Goal: Task Accomplishment & Management: Complete application form

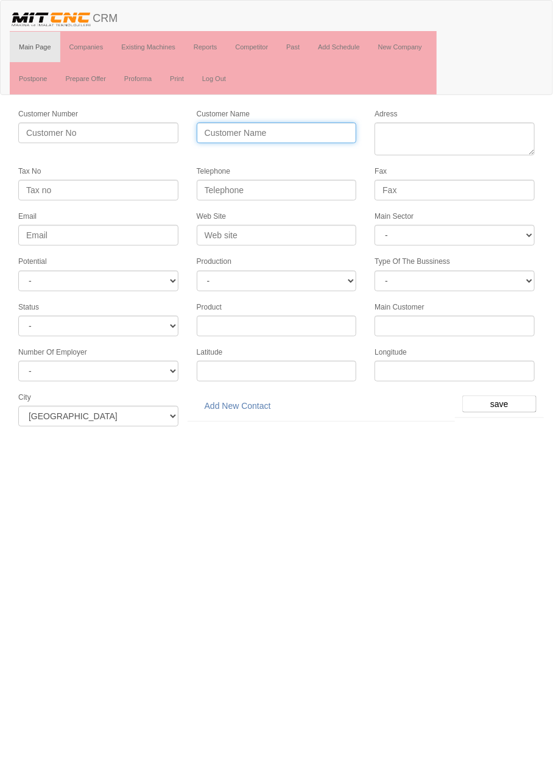
click at [289, 135] on input "Customer Name" at bounding box center [277, 132] width 160 height 21
type input "ASLANTAŞ KALIP"
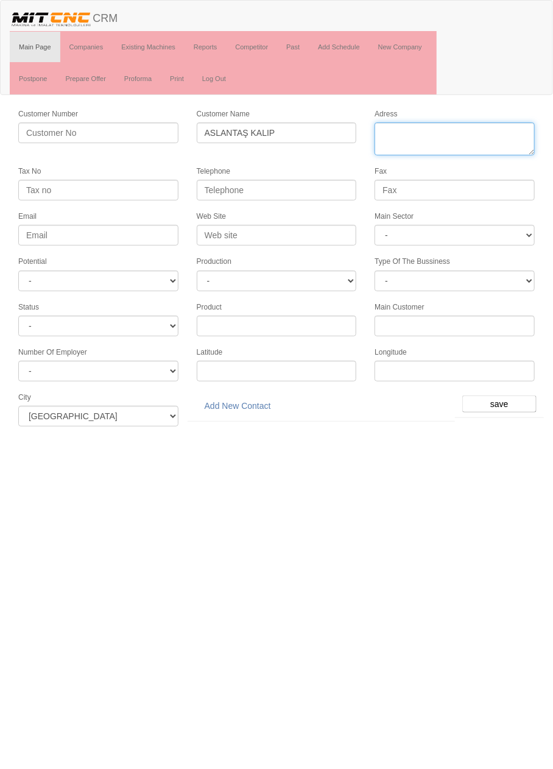
click at [494, 151] on textarea "Adress" at bounding box center [455, 138] width 160 height 33
paste textarea "Fevzi Çakmak Mah. 10764 Sk. A Blok No:2/c"
click at [442, 145] on textarea "Adress" at bounding box center [455, 138] width 160 height 33
type textarea "Fevzi Çakmak Mah. 10764 Sk. A Blok No:2/c Karatay"
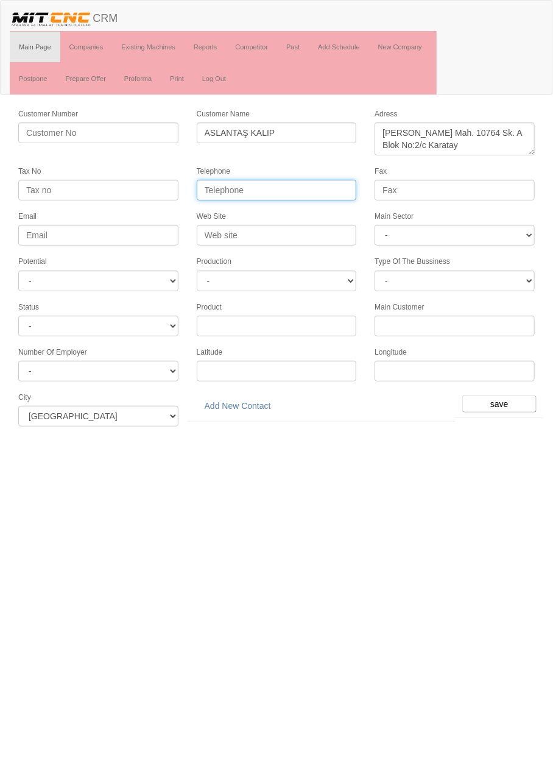
click at [325, 189] on input "Telephone" at bounding box center [277, 190] width 160 height 21
paste input "+903322331249"
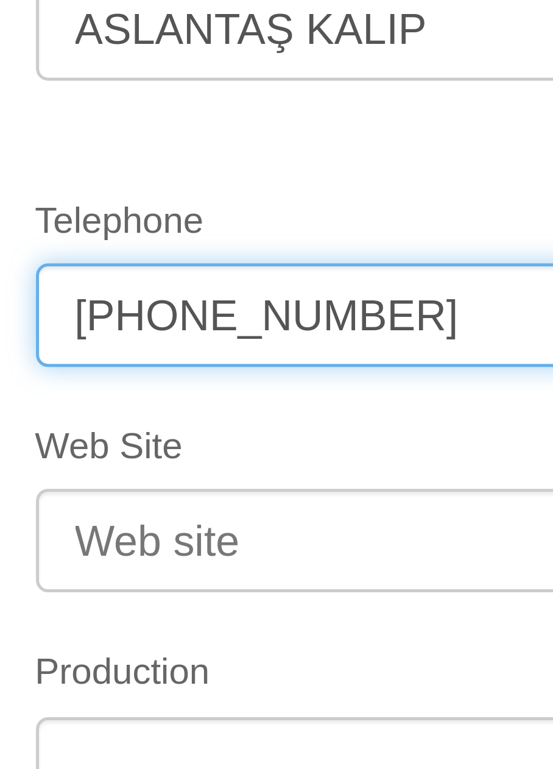
click at [250, 188] on input "+903322331249" at bounding box center [277, 190] width 160 height 21
click at [235, 186] on input "+90332233 1249" at bounding box center [277, 190] width 160 height 21
click at [219, 186] on input "+90332 233 1249" at bounding box center [277, 190] width 160 height 21
click at [212, 188] on input "+90332 233 1249" at bounding box center [277, 190] width 160 height 21
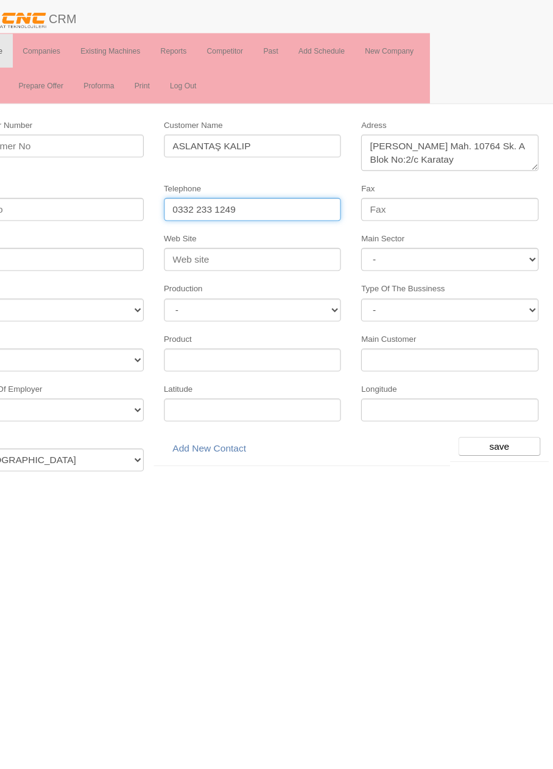
type input "0332 233 1249"
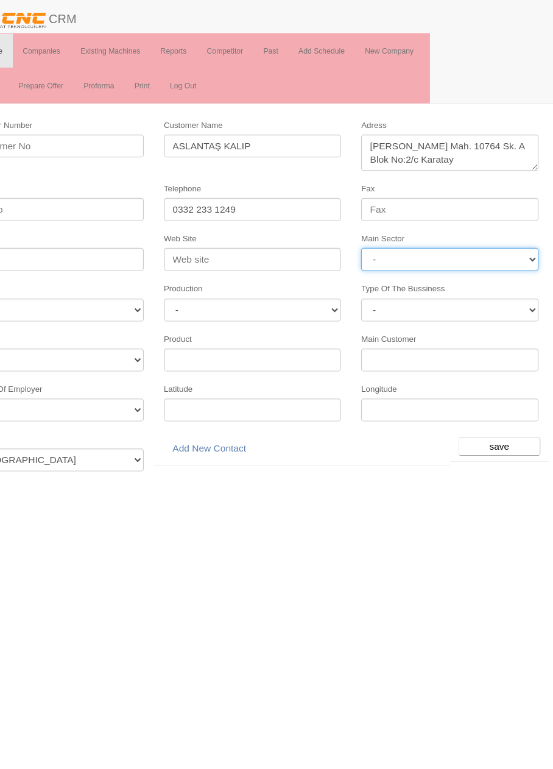
click at [454, 234] on select "- DIE MOLD MACHINERY DEFENCE ELECTRICAL COMPONENTS MEDICAL TOOL MANUFACTURING J…" at bounding box center [455, 235] width 160 height 21
select select "370"
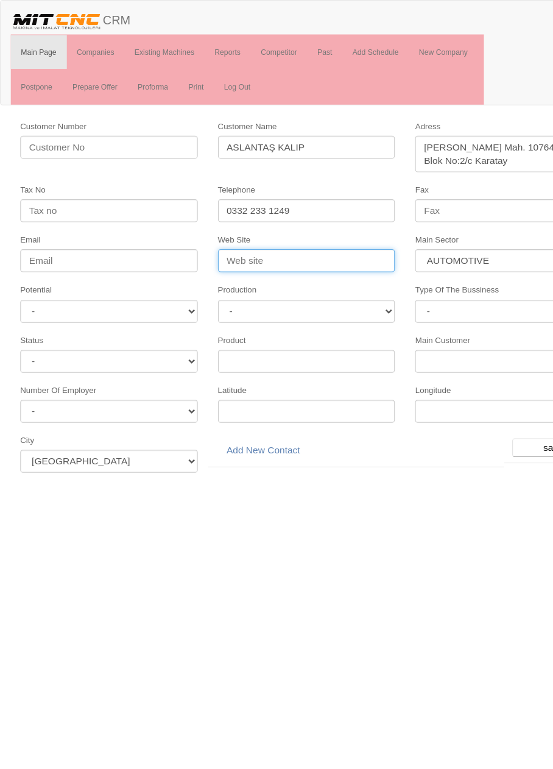
click at [280, 228] on input "Web Site" at bounding box center [277, 235] width 160 height 21
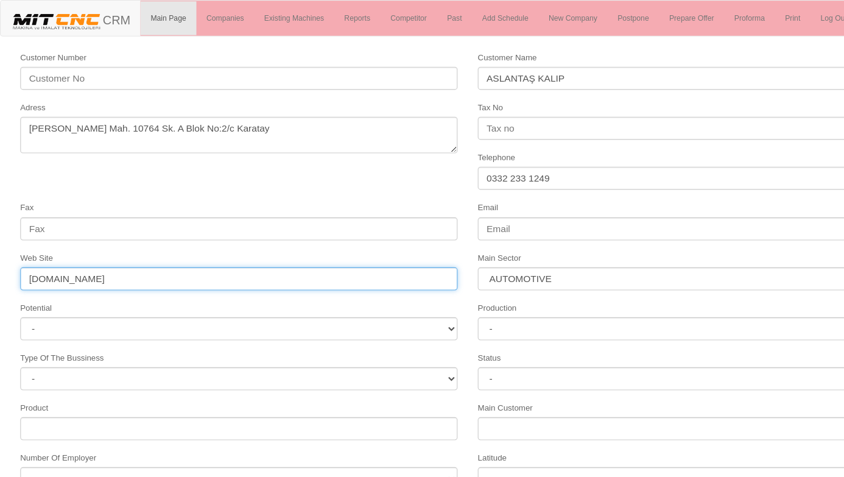
click at [336, 244] on input "www.as" at bounding box center [215, 251] width 395 height 21
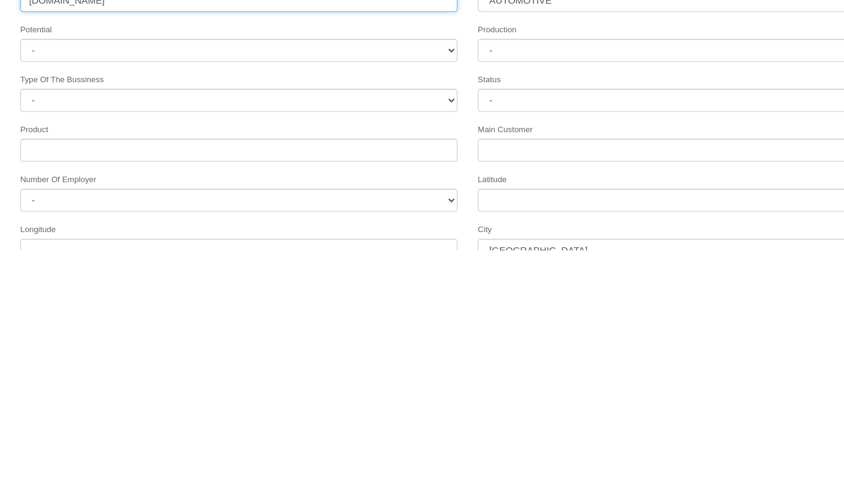
type input "www.aslantaskalip.com"
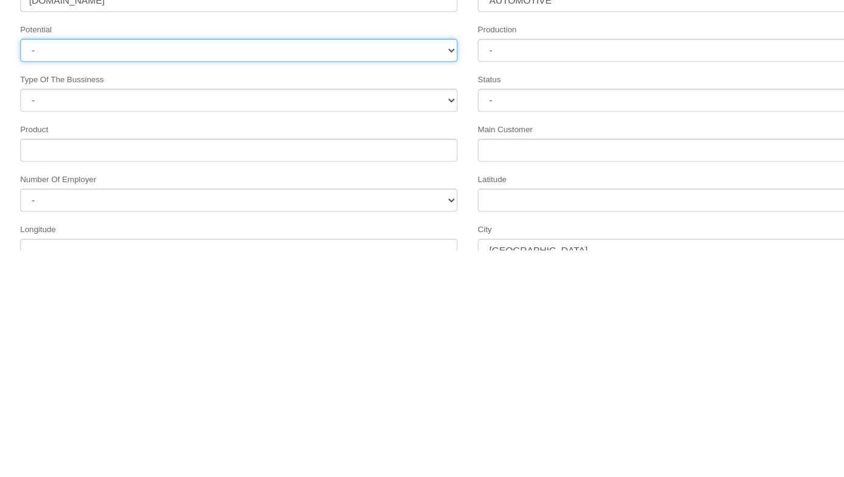
click at [375, 297] on select "- A1 A2 A3 B1 B2 B3 C1 C2 C3" at bounding box center [215, 296] width 395 height 21
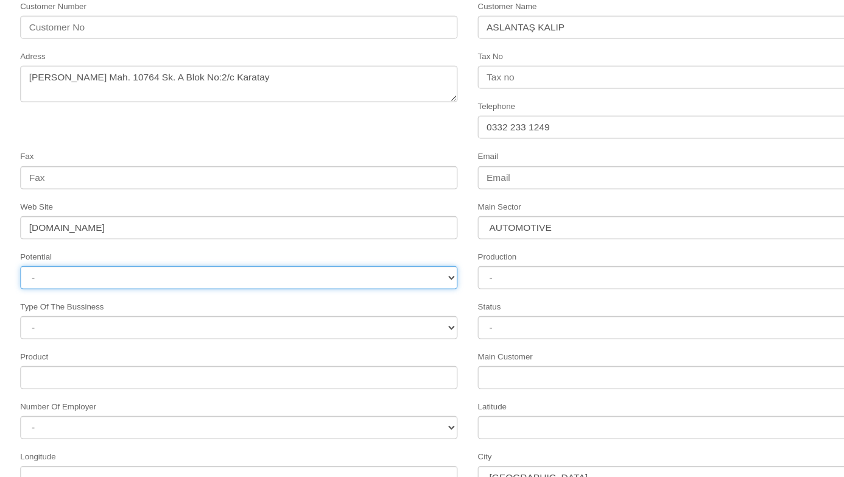
select select "6"
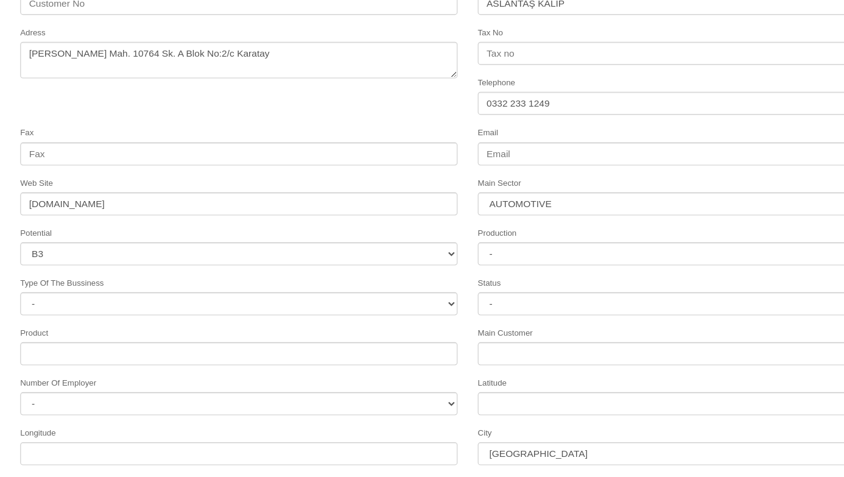
scroll to position [38, 0]
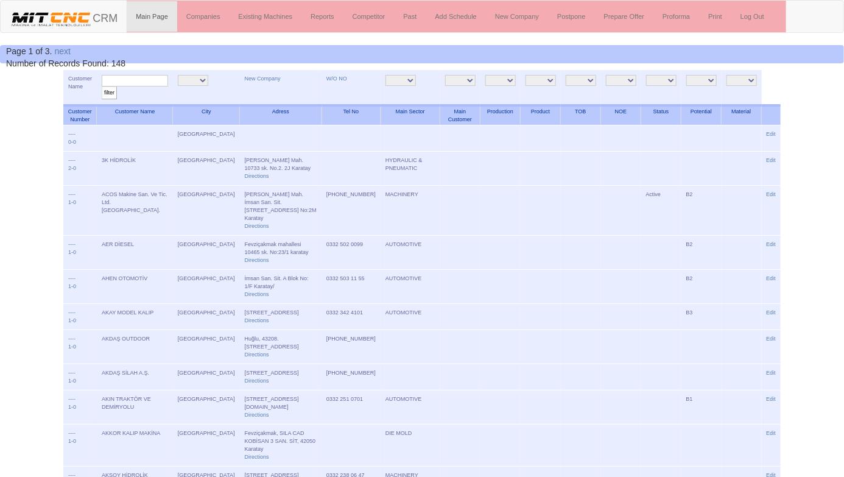
click at [150, 80] on input "text" at bounding box center [135, 81] width 66 height 12
type input "aslantaş"
click at [102, 86] on input "filter" at bounding box center [109, 92] width 15 height 13
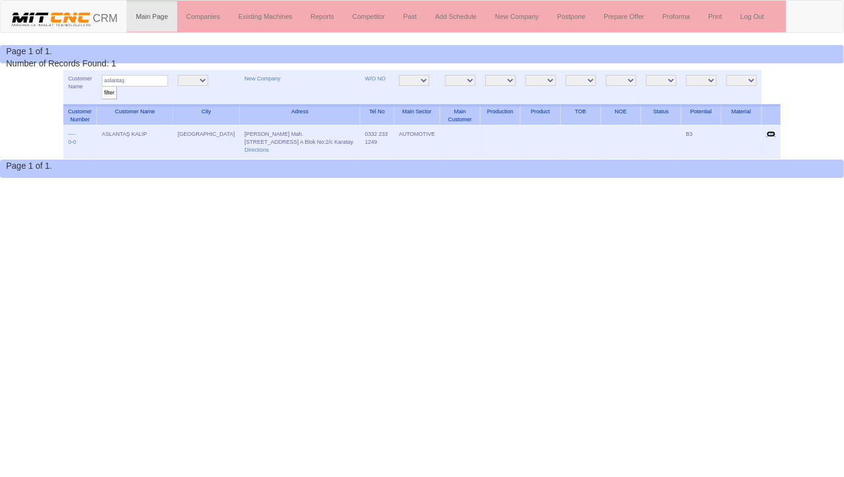
click at [771, 132] on link "Edit" at bounding box center [772, 134] width 10 height 6
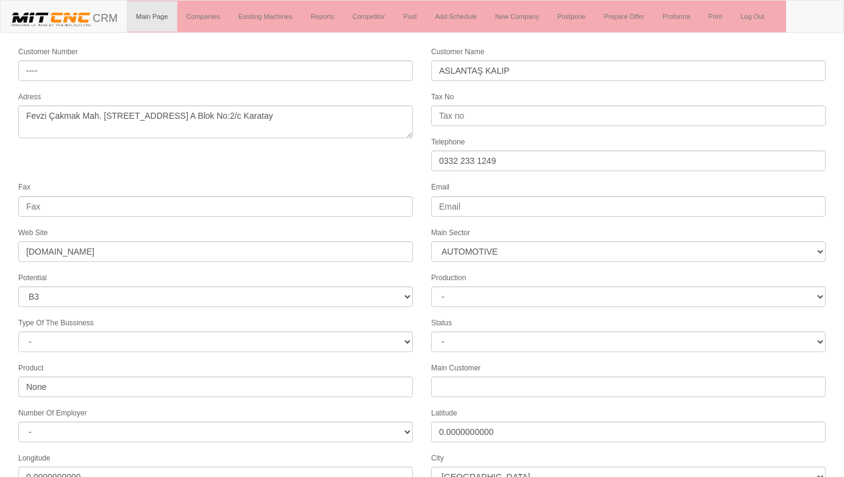
select select "370"
select select "6"
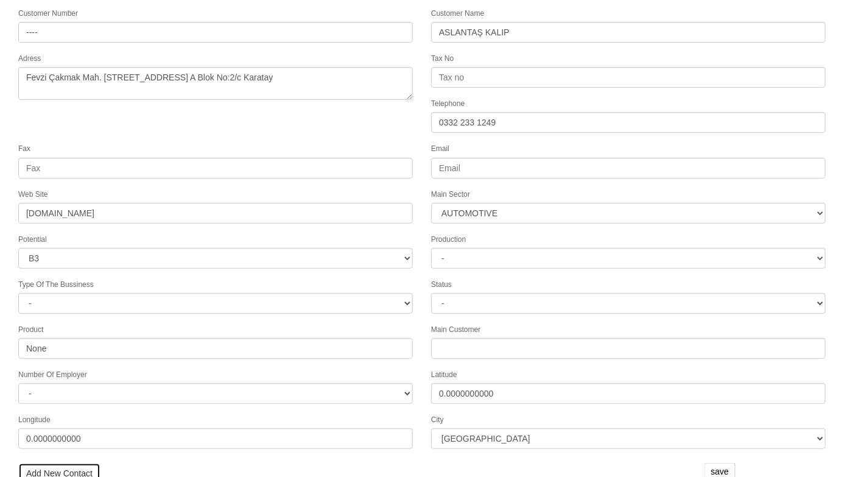
click at [40, 463] on link "Add New Contact" at bounding box center [59, 473] width 82 height 21
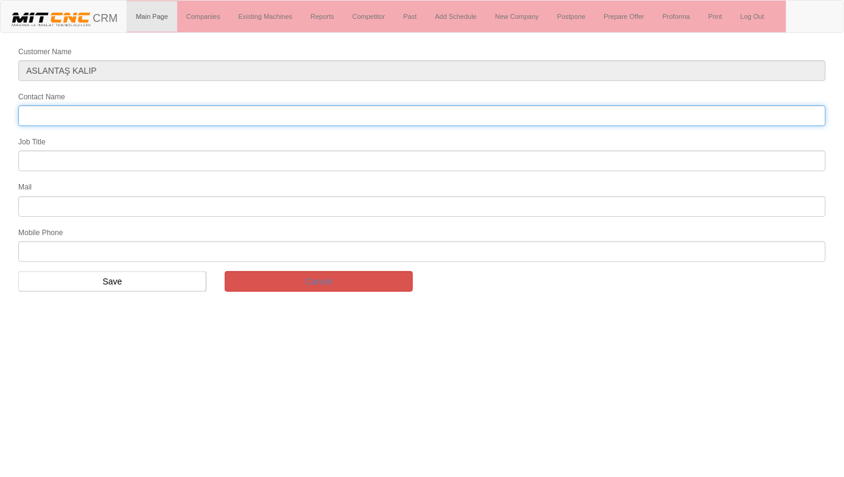
click at [643, 111] on input "Contact Name" at bounding box center [422, 115] width 808 height 21
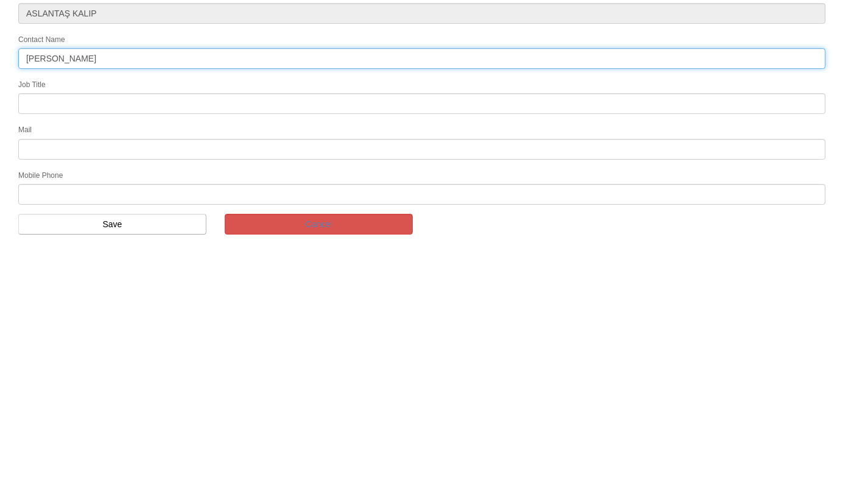
type input "[PERSON_NAME]"
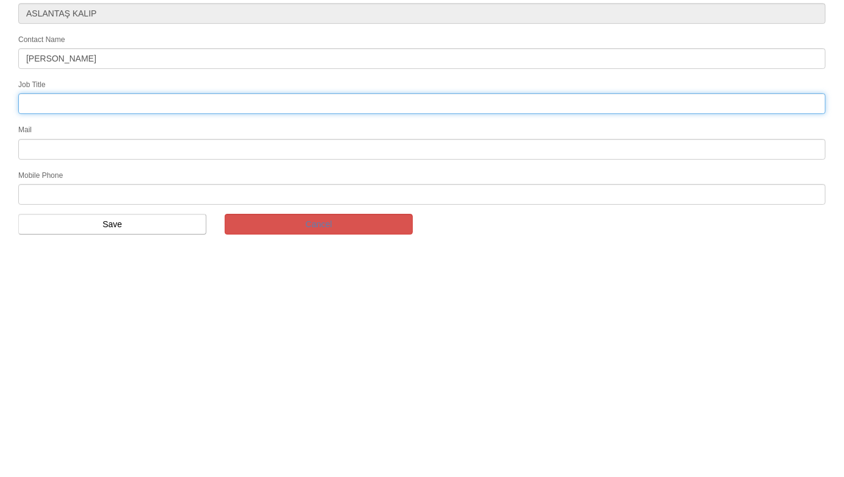
click at [658, 152] on input "text" at bounding box center [422, 160] width 808 height 21
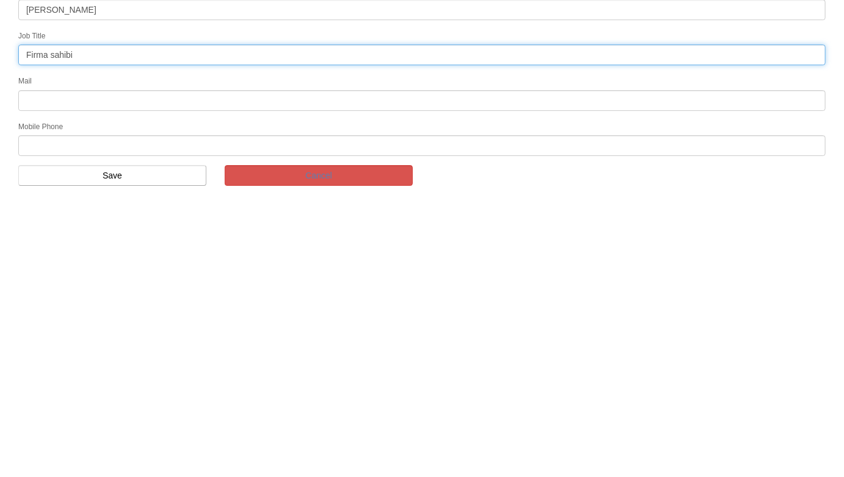
type input "Firma sahibi"
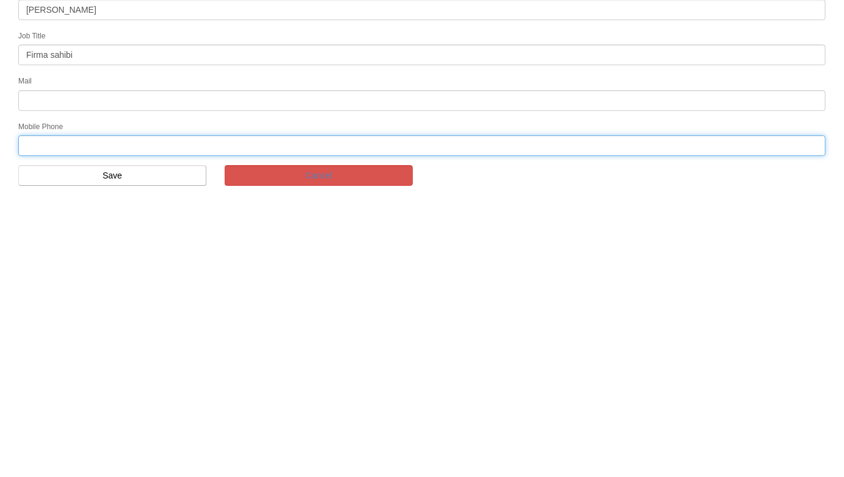
click at [668, 241] on input "text" at bounding box center [422, 251] width 808 height 21
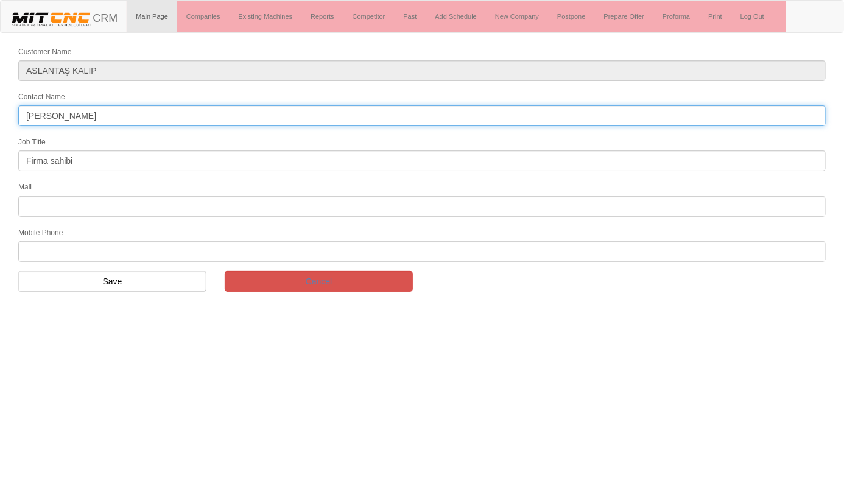
click at [43, 116] on input "[PERSON_NAME]" at bounding box center [422, 115] width 808 height 21
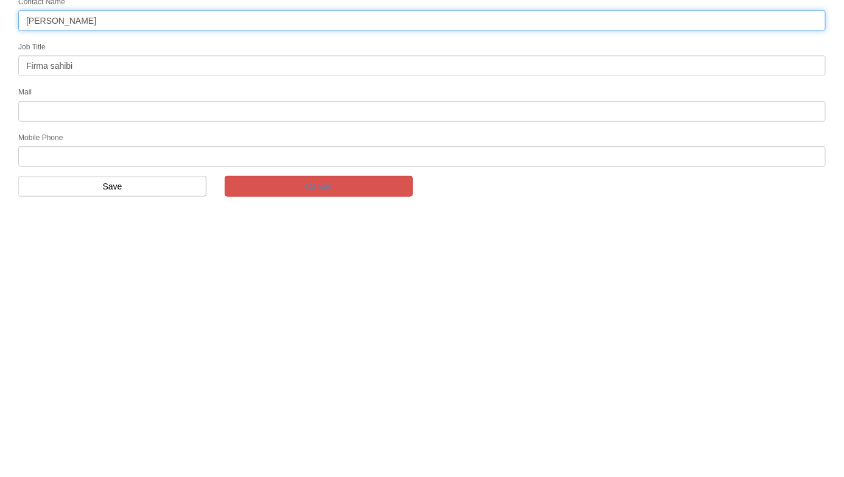
type input "[PERSON_NAME]"
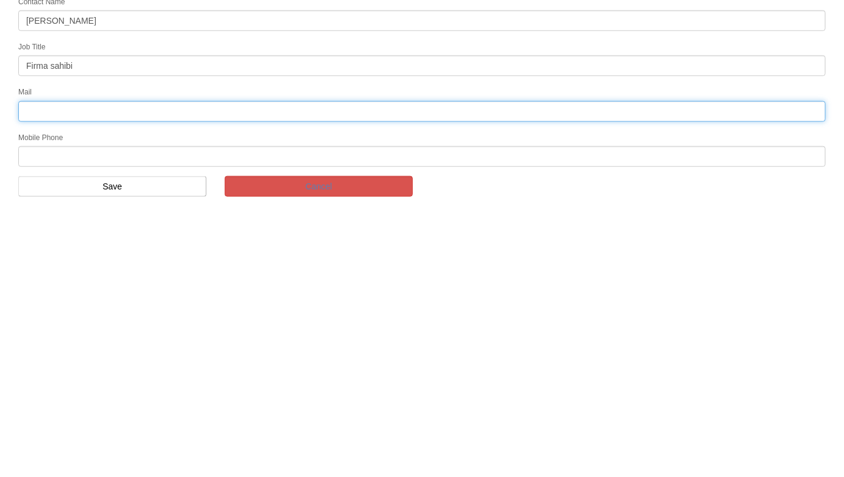
click at [532, 204] on input "text" at bounding box center [422, 206] width 808 height 21
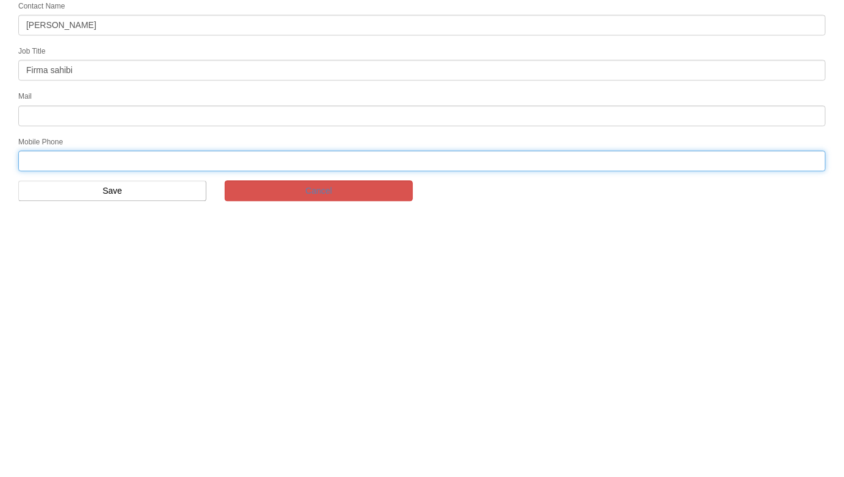
paste input "[PHONE_NUMBER]"
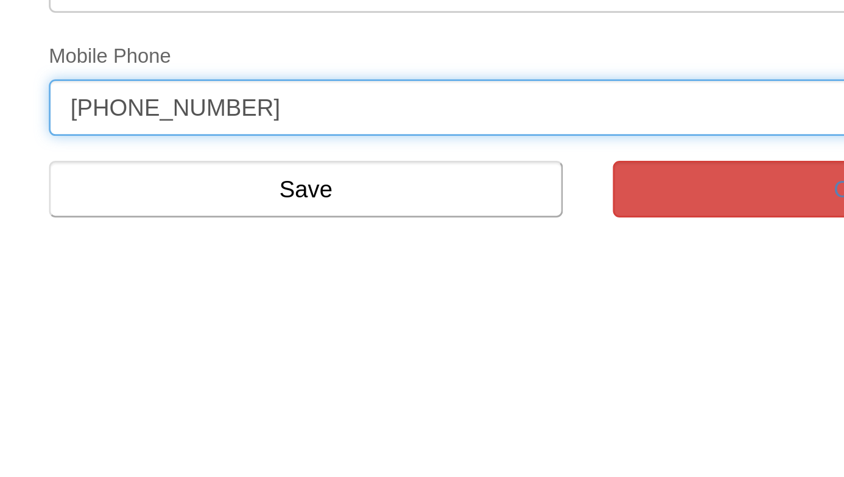
click at [68, 245] on input "[PHONE_NUMBER]" at bounding box center [422, 251] width 808 height 21
click at [57, 244] on input "[PHONE_NUMBER]" at bounding box center [422, 251] width 808 height 21
click at [35, 245] on input "[PHONE_NUMBER]" at bounding box center [422, 251] width 808 height 21
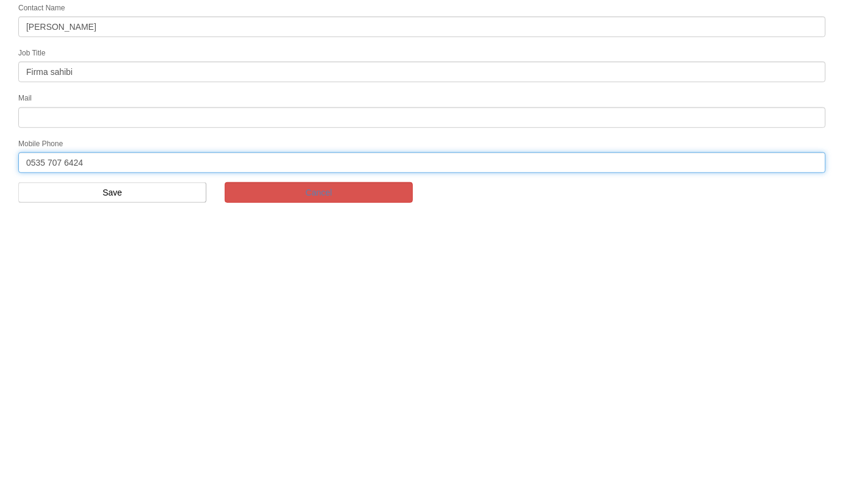
type input "0535 707 6424"
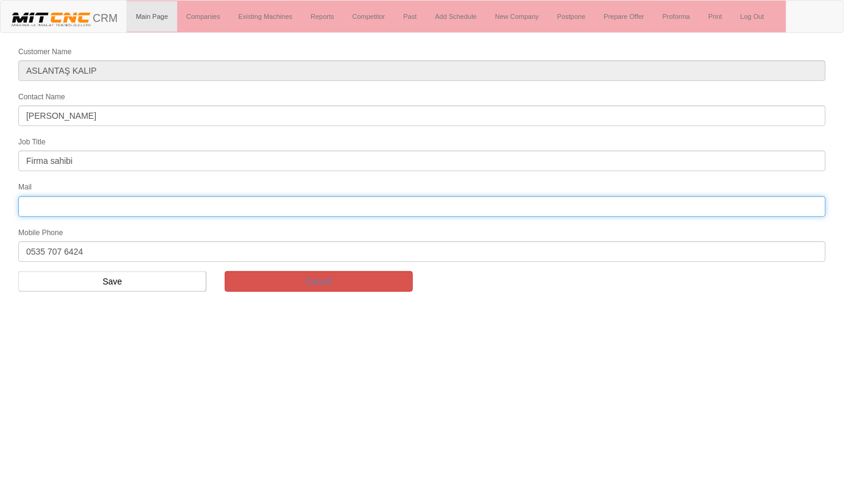
paste input "[EMAIL_ADDRESS][DOMAIN_NAME]"
type input "[EMAIL_ADDRESS][DOMAIN_NAME]"
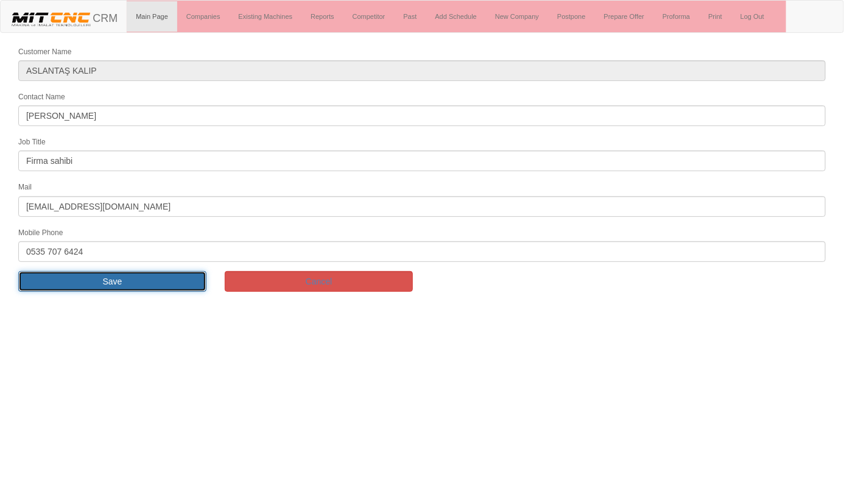
click at [173, 274] on input "Save" at bounding box center [112, 281] width 188 height 21
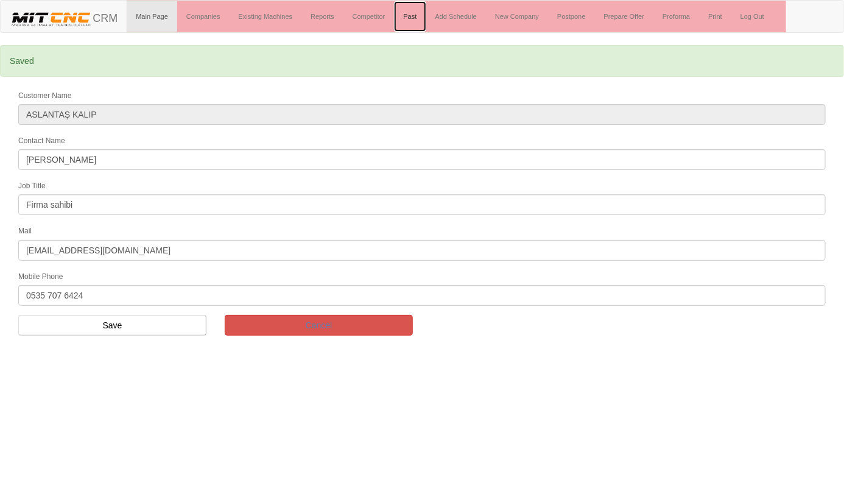
click at [411, 15] on link "Past" at bounding box center [410, 16] width 32 height 30
